Goal: Information Seeking & Learning: Learn about a topic

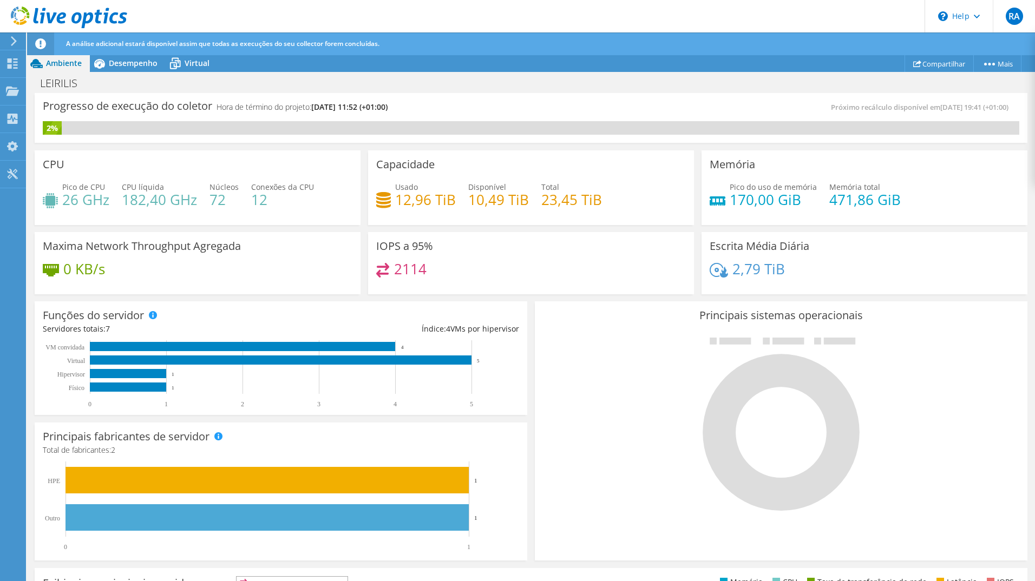
click at [13, 41] on icon at bounding box center [14, 41] width 8 height 10
click at [14, 89] on icon at bounding box center [12, 91] width 13 height 10
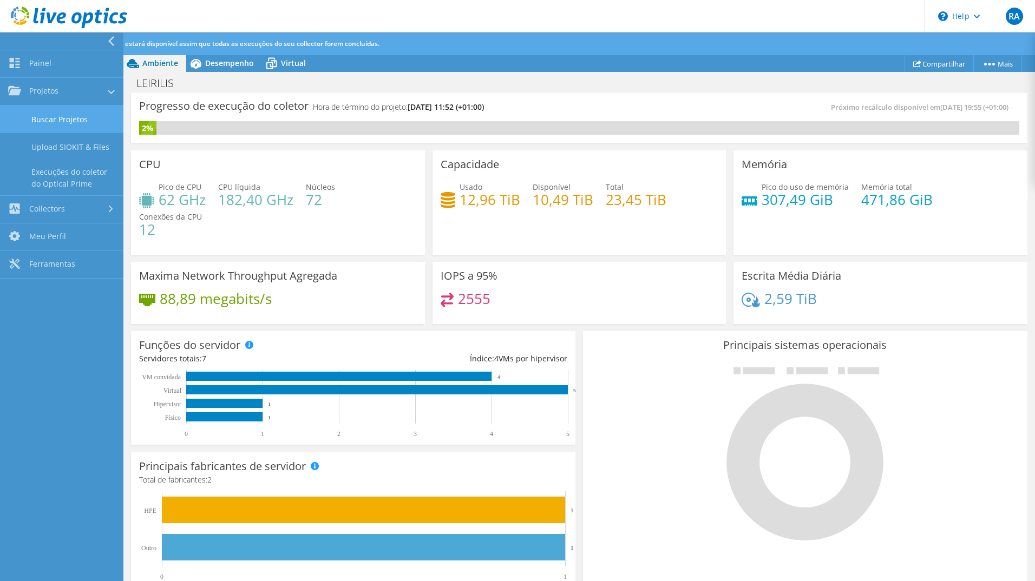
click at [59, 116] on link "Buscar Projetos" at bounding box center [61, 120] width 123 height 28
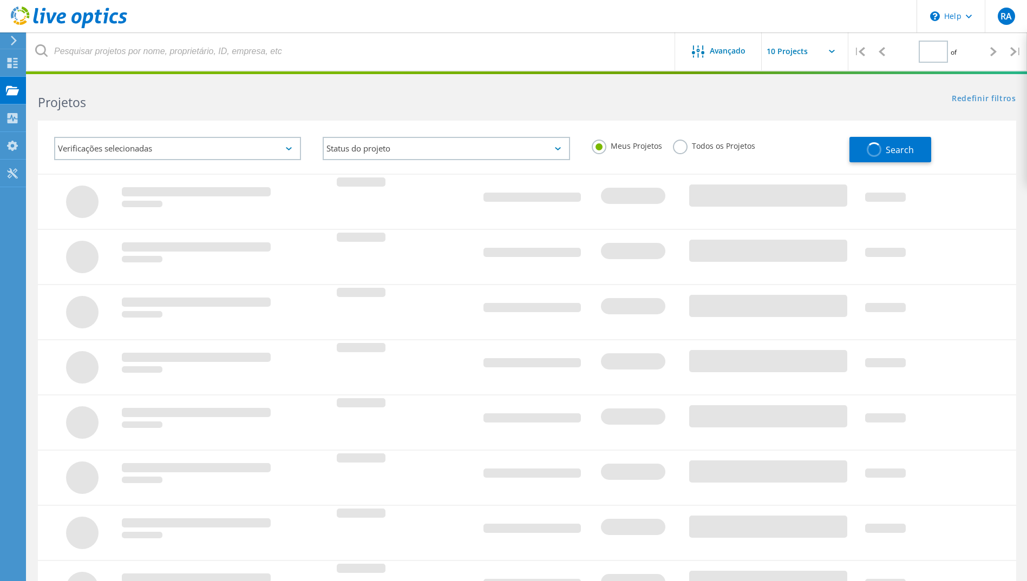
type input "1"
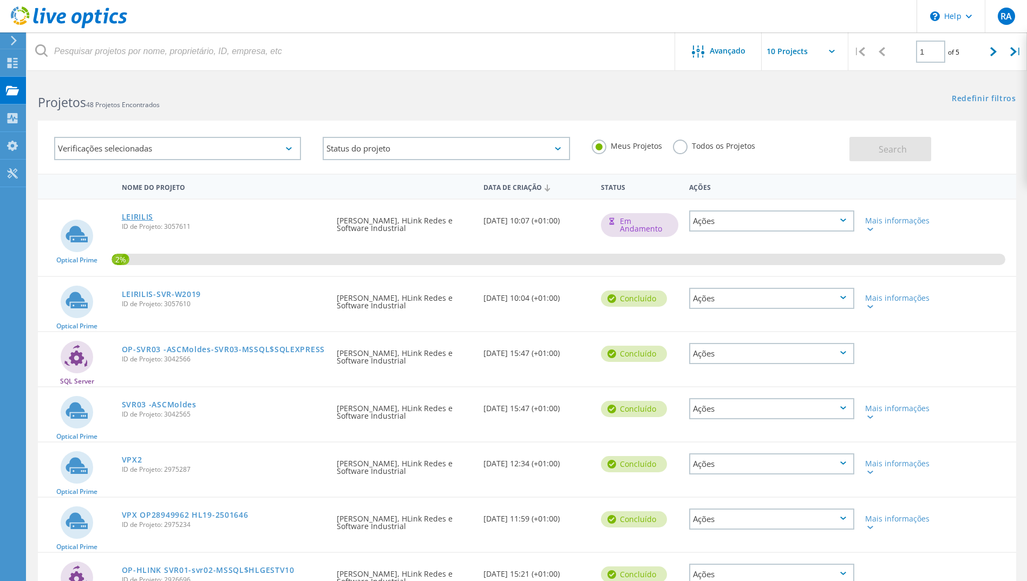
click at [137, 216] on link "LEIRILIS" at bounding box center [138, 217] width 32 height 8
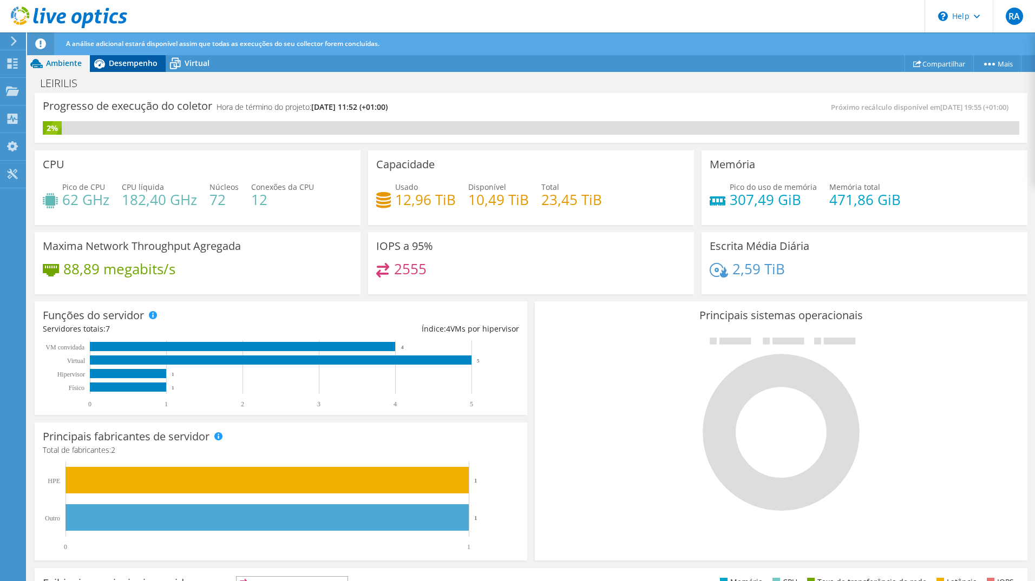
click at [115, 63] on span "Desempenho" at bounding box center [133, 63] width 49 height 10
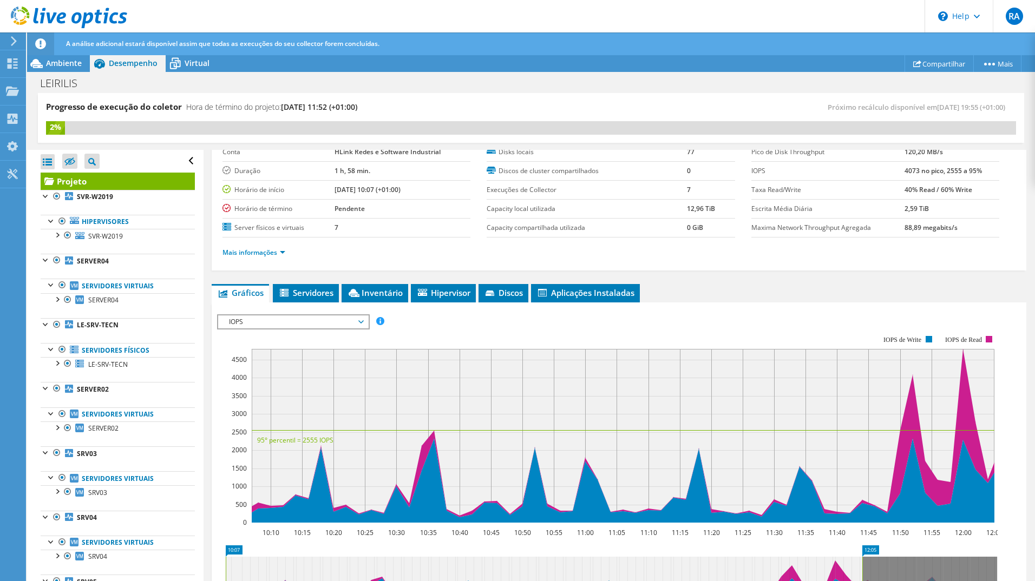
scroll to position [54, 0]
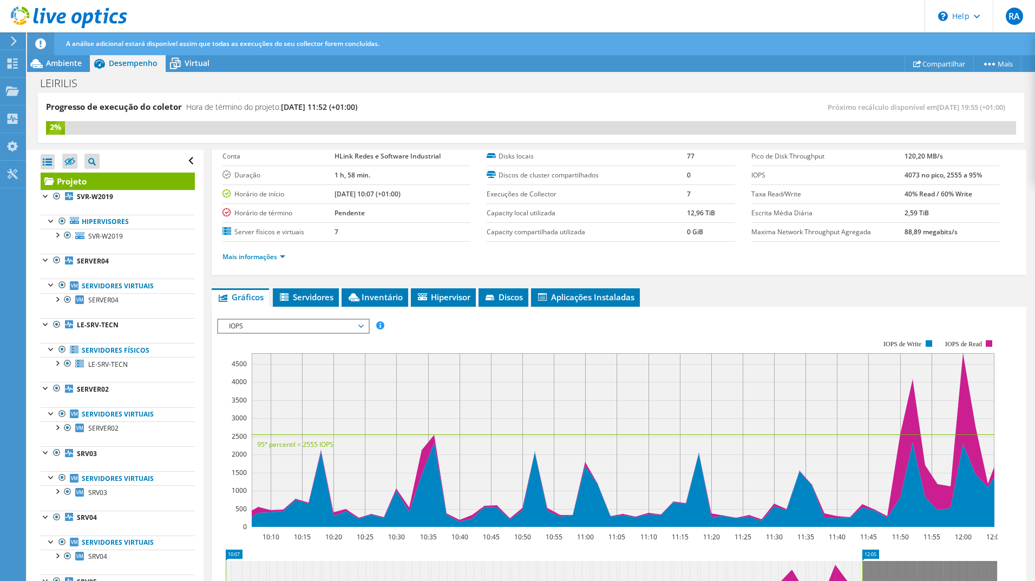
click at [298, 328] on span "IOPS" at bounding box center [293, 326] width 139 height 13
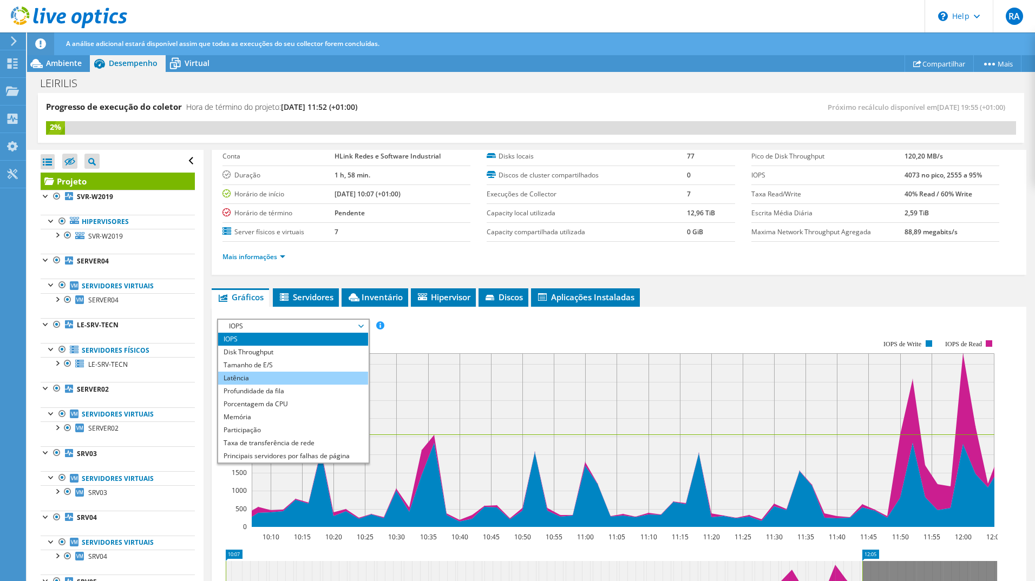
click at [287, 378] on li "Latência" at bounding box center [293, 378] width 150 height 13
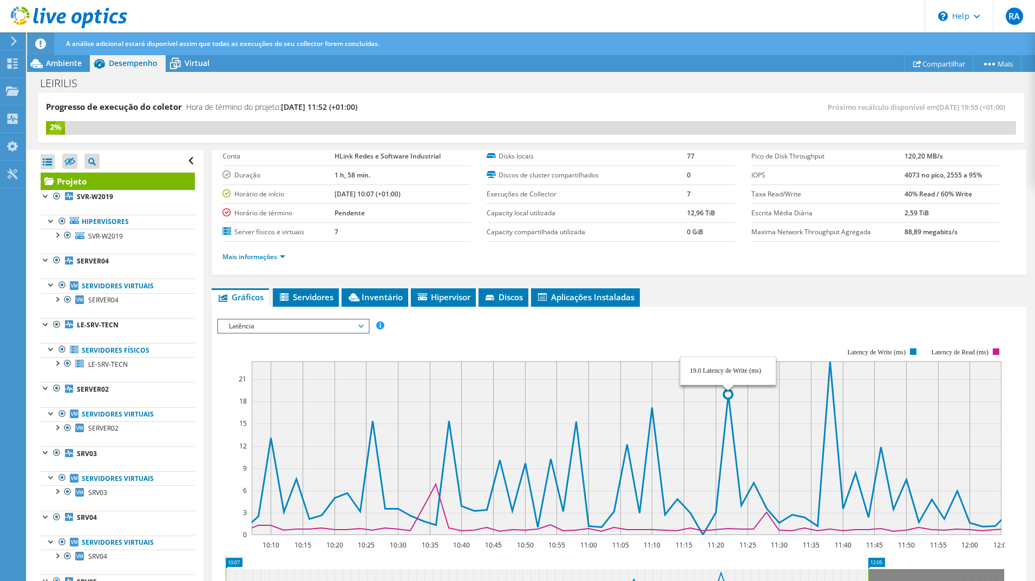
click at [726, 397] on icon at bounding box center [689, 448] width 889 height 173
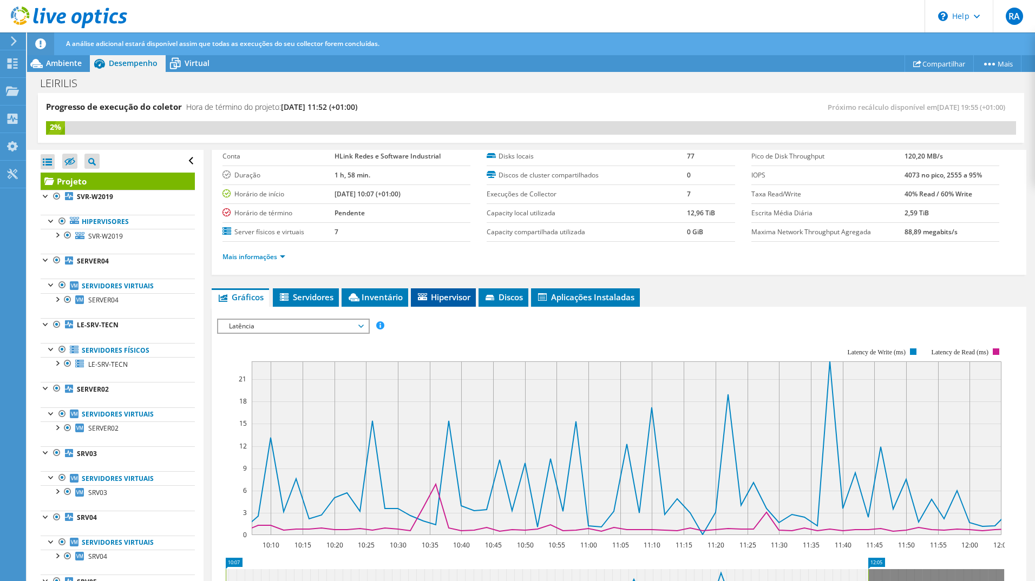
click at [451, 299] on span "Hipervisor" at bounding box center [443, 297] width 54 height 11
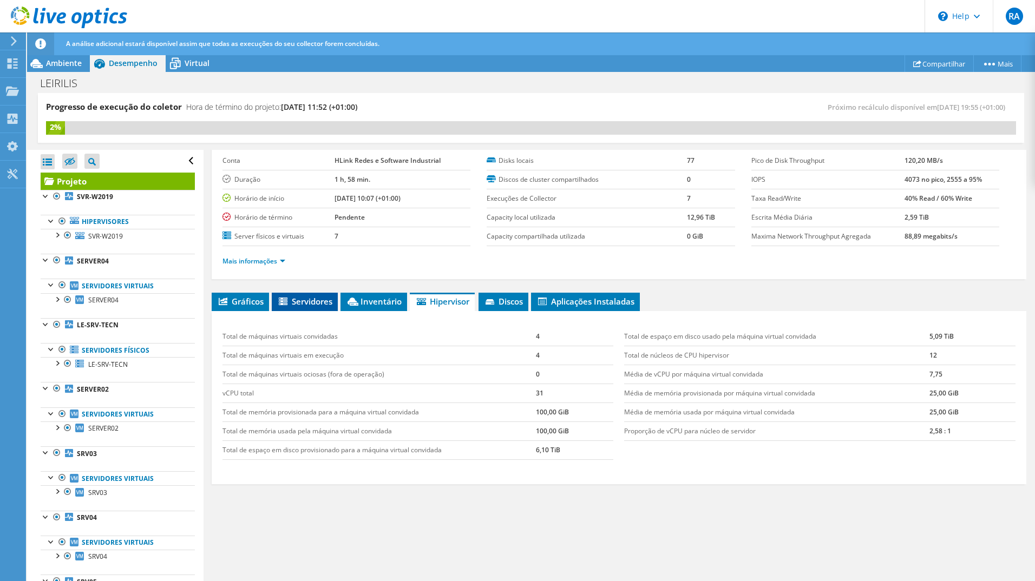
click at [327, 310] on li "Servidores" at bounding box center [305, 302] width 66 height 18
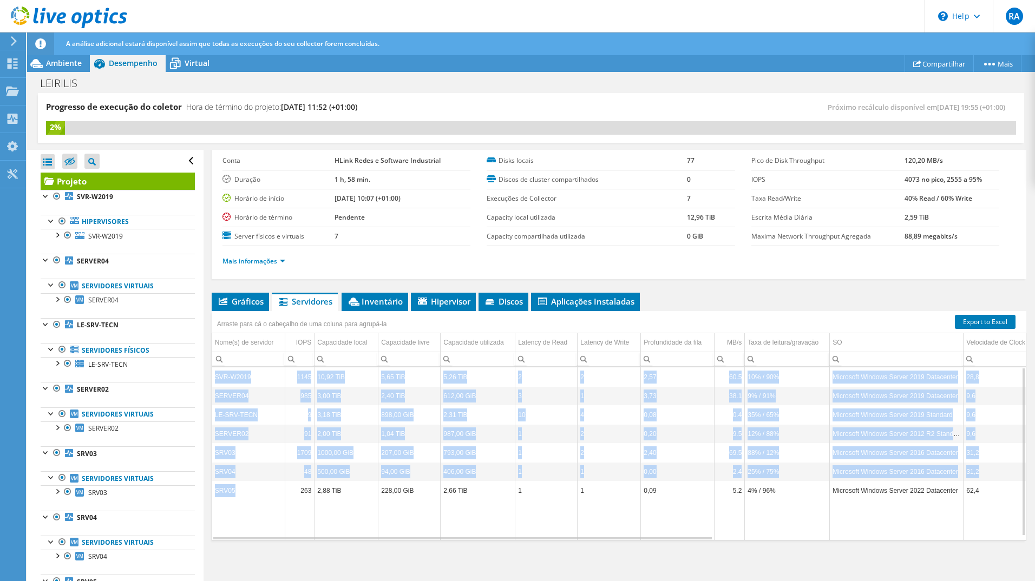
drag, startPoint x: 241, startPoint y: 495, endPoint x: 216, endPoint y: 379, distance: 118.0
click at [216, 379] on tbody "SVR-W2019 1145 10,92 TiB 5,65 TiB 5,26 TiB 2 2 2,57 60.5 10% / 90% Microsoft Wi…" at bounding box center [860, 453] width 1296 height 173
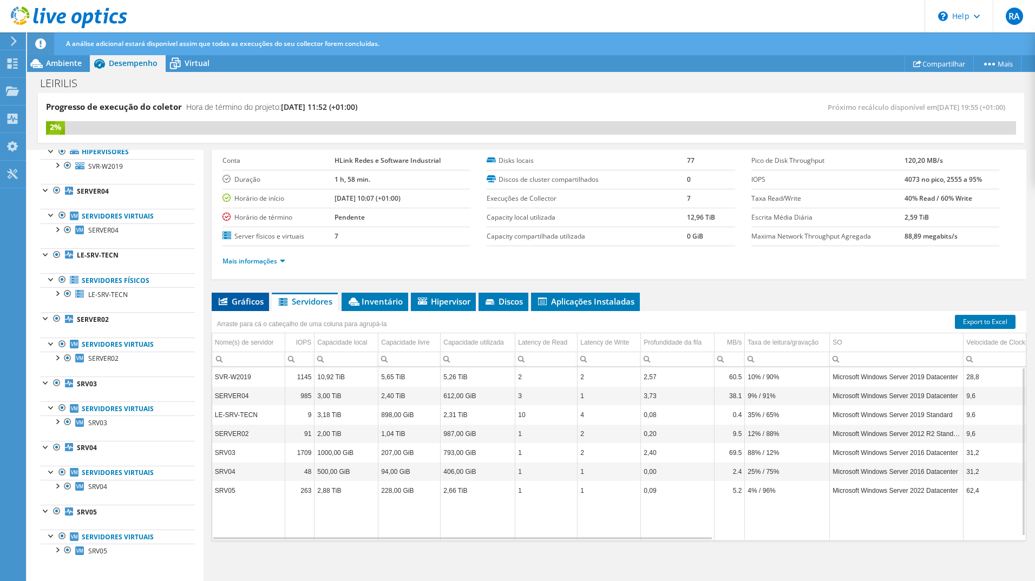
click at [247, 301] on span "Gráficos" at bounding box center [240, 301] width 47 height 11
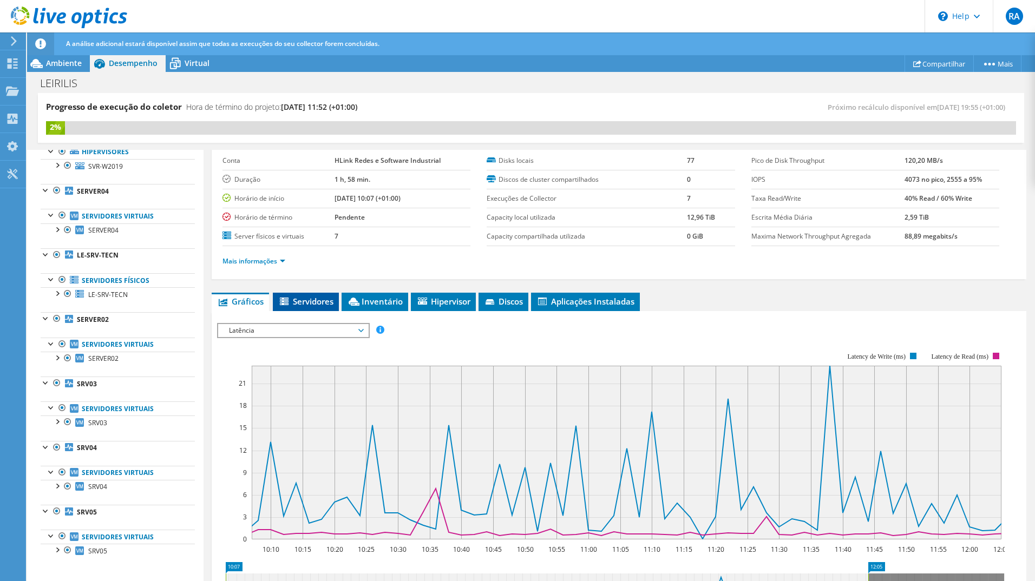
click at [303, 296] on span "Servidores" at bounding box center [305, 301] width 55 height 11
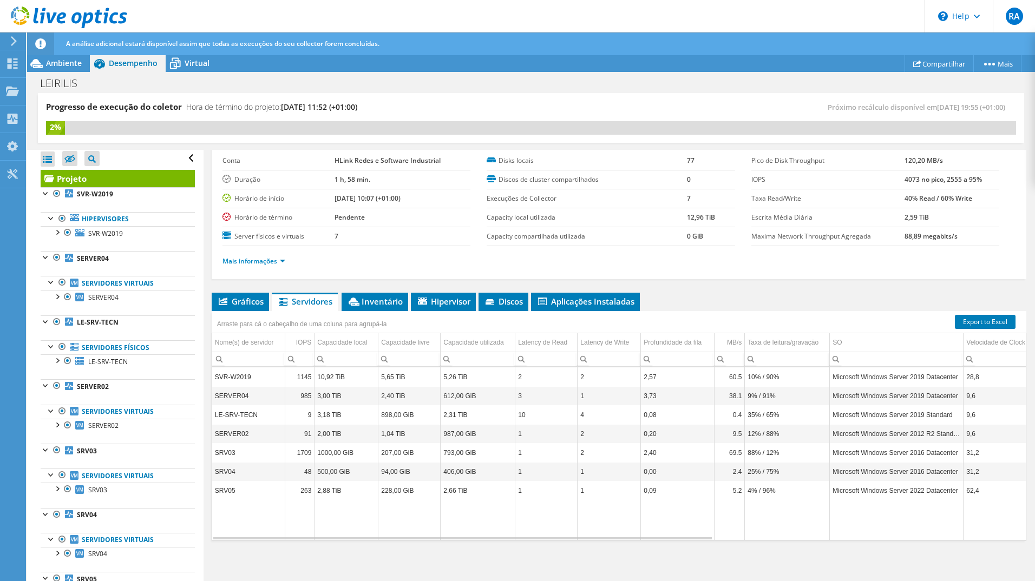
scroll to position [0, 0]
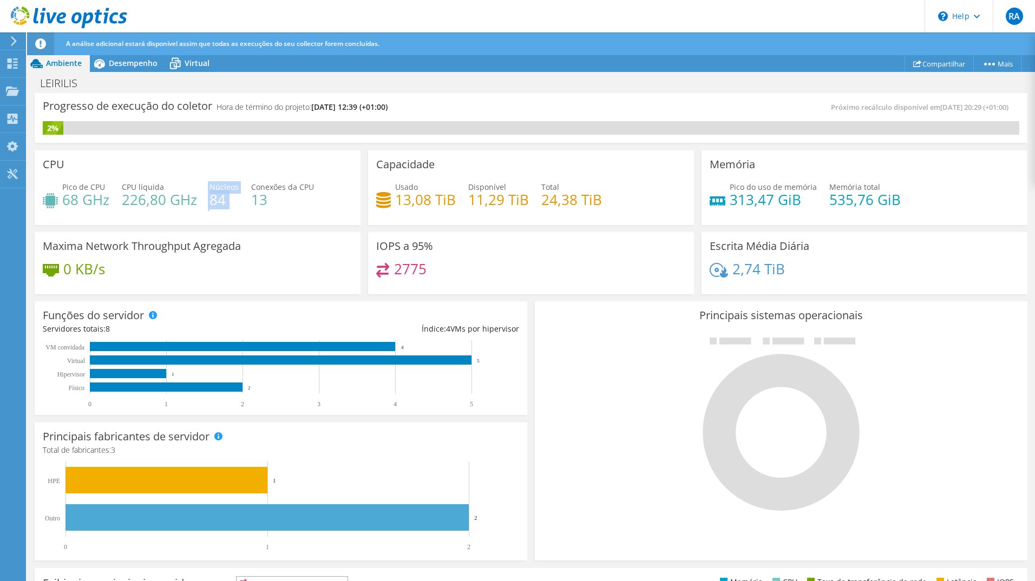
drag, startPoint x: 238, startPoint y: 203, endPoint x: 198, endPoint y: 195, distance: 40.4
click at [198, 195] on div "Pico de CPU 68 GHz CPU líquida 226,80 GHz Núcleos 84 Conexões da CPU 13" at bounding box center [198, 198] width 310 height 35
drag, startPoint x: 198, startPoint y: 195, endPoint x: 246, endPoint y: 182, distance: 49.7
click at [245, 183] on div "Pico de CPU 68 GHz CPU líquida 226,80 GHz Núcleos 84 Conexões da CPU 13" at bounding box center [198, 198] width 310 height 35
drag, startPoint x: 823, startPoint y: 186, endPoint x: 908, endPoint y: 205, distance: 86.6
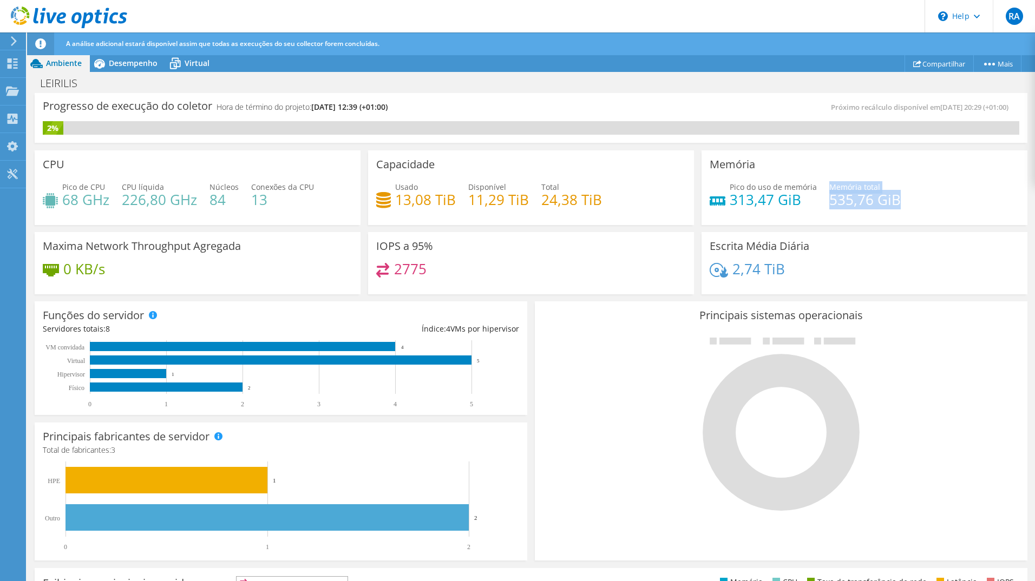
click at [908, 205] on div "Pico do uso de memória 313,47 GiB Memória total 535,76 GiB" at bounding box center [864, 198] width 310 height 35
drag, startPoint x: 908, startPoint y: 205, endPoint x: 793, endPoint y: 193, distance: 115.3
click at [793, 194] on h4 "313,47 GiB" at bounding box center [773, 200] width 87 height 12
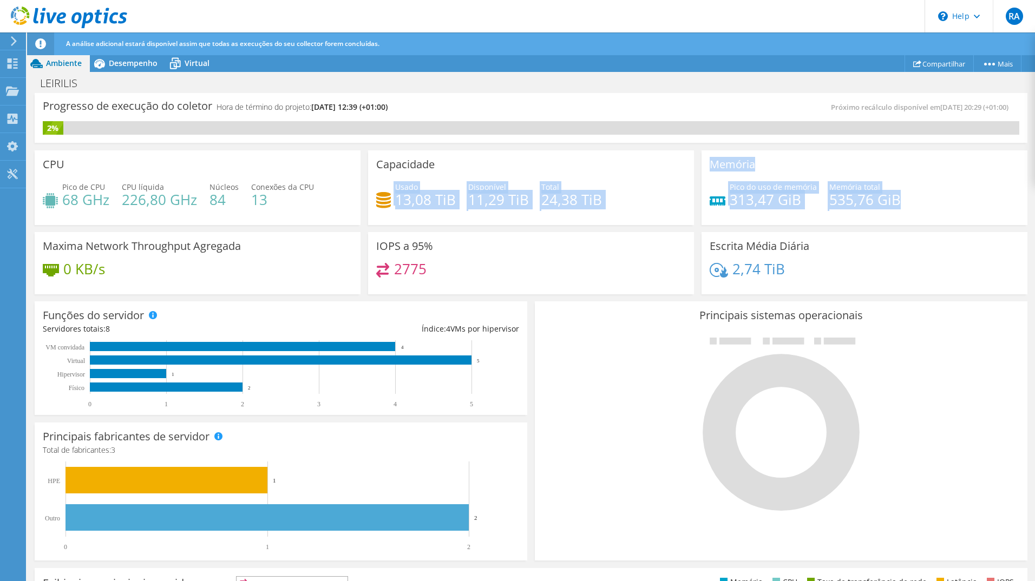
drag, startPoint x: 896, startPoint y: 205, endPoint x: 681, endPoint y: 160, distance: 218.9
click at [681, 160] on div "CPU Pico de CPU 68 GHz CPU líquida 226,80 GHz Núcleos 84 Conexões da CPU 13 Cap…" at bounding box center [531, 223] width 1000 height 152
drag, startPoint x: 681, startPoint y: 160, endPoint x: 783, endPoint y: 169, distance: 102.2
click at [803, 170] on div "Memória Pico do uso de memória 313,47 GiB Memória total 535,76 GiB" at bounding box center [864, 187] width 326 height 75
drag, startPoint x: 708, startPoint y: 162, endPoint x: 882, endPoint y: 201, distance: 177.6
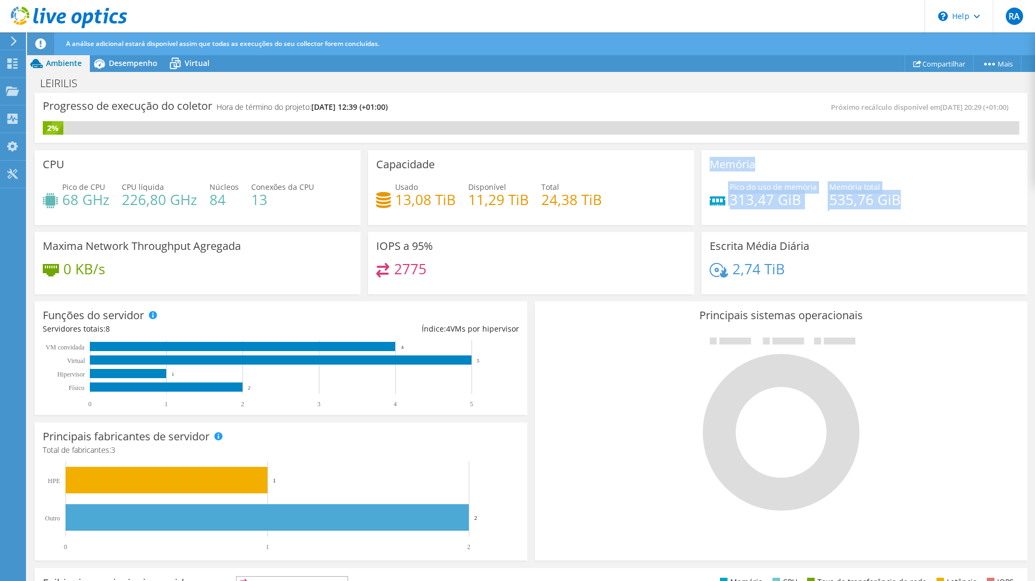
click at [889, 201] on div "Memória Pico do uso de memória 313,47 GiB Memória total 535,76 GiB" at bounding box center [864, 187] width 326 height 75
drag, startPoint x: 6, startPoint y: 233, endPoint x: 14, endPoint y: 233, distance: 7.6
